Goal: Find specific page/section: Find specific page/section

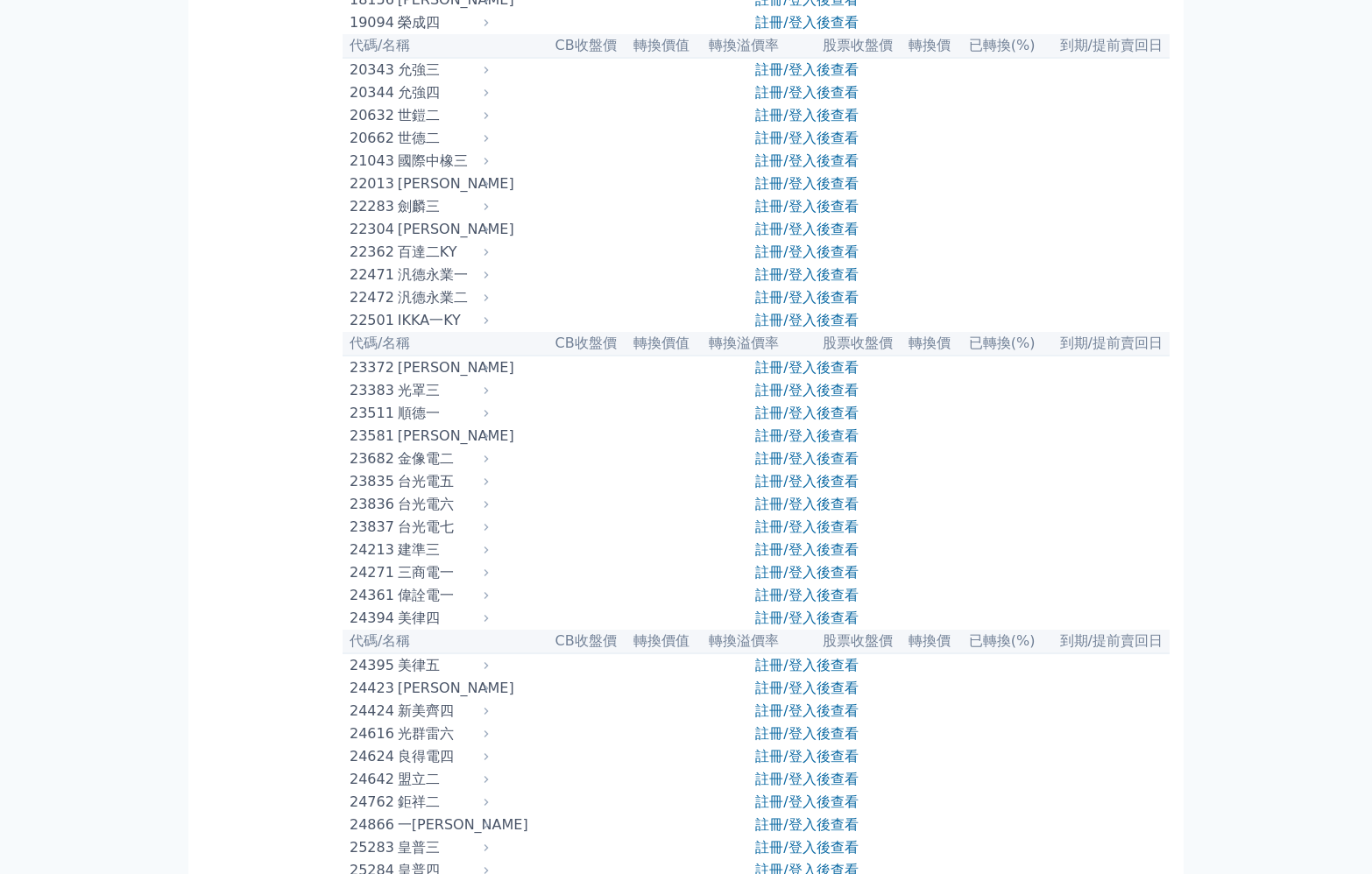
scroll to position [1135, 0]
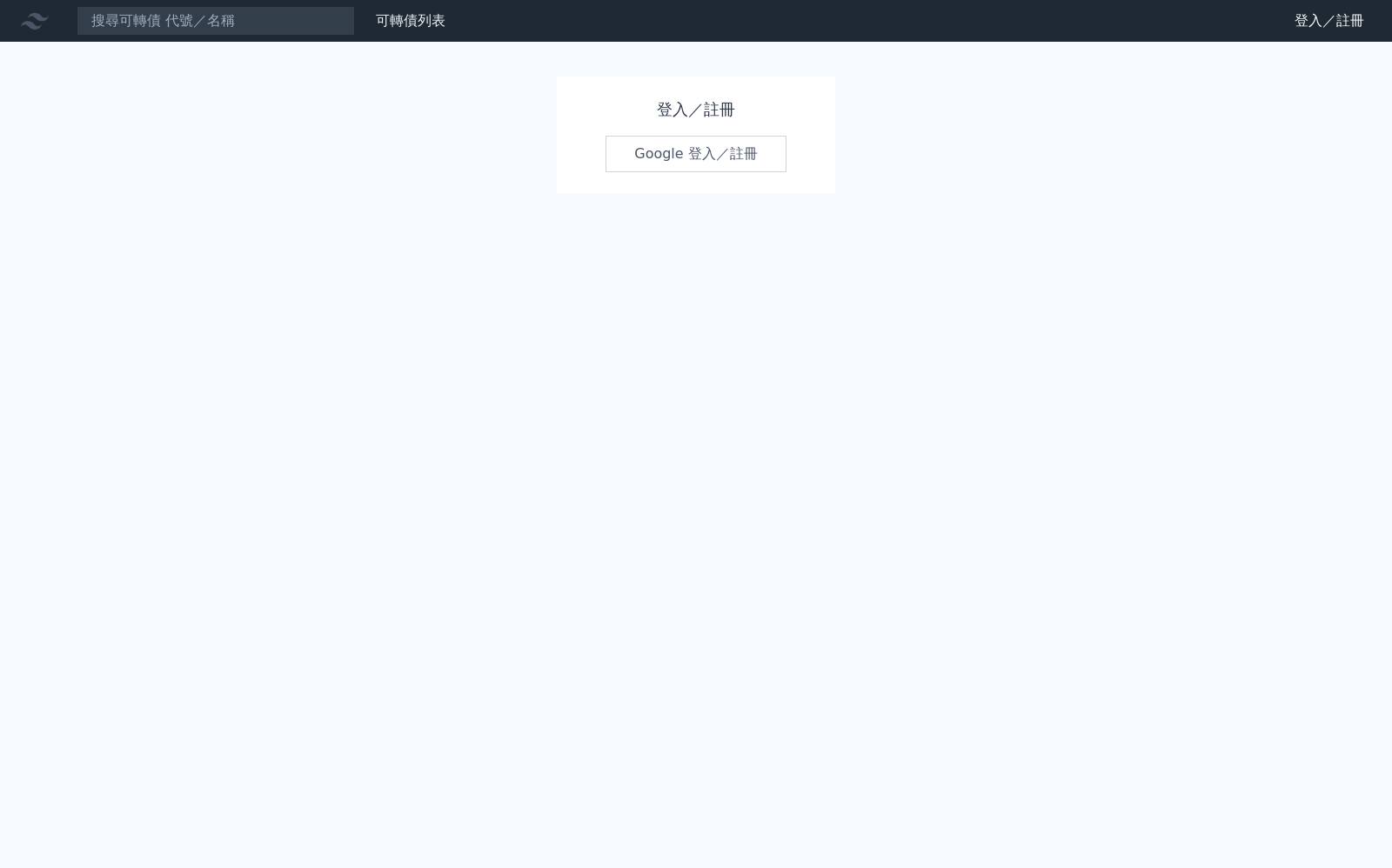
click at [672, 172] on link "Google 登入／註冊" at bounding box center [696, 154] width 181 height 37
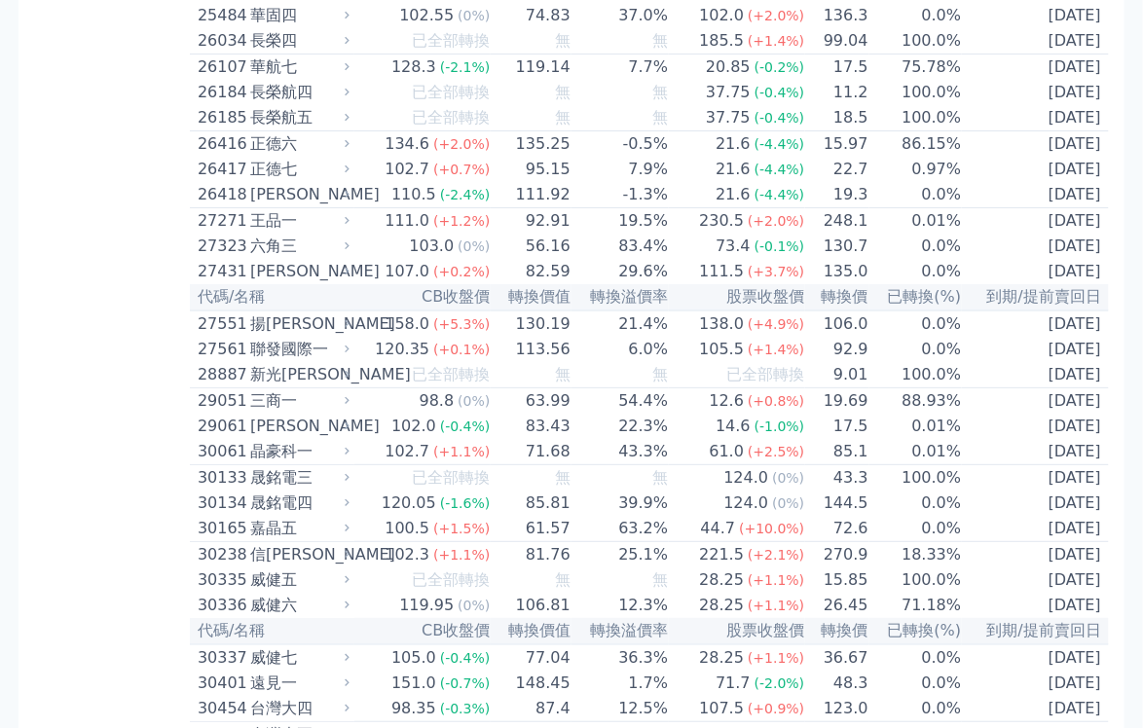
scroll to position [2232, 0]
